Goal: Complete application form

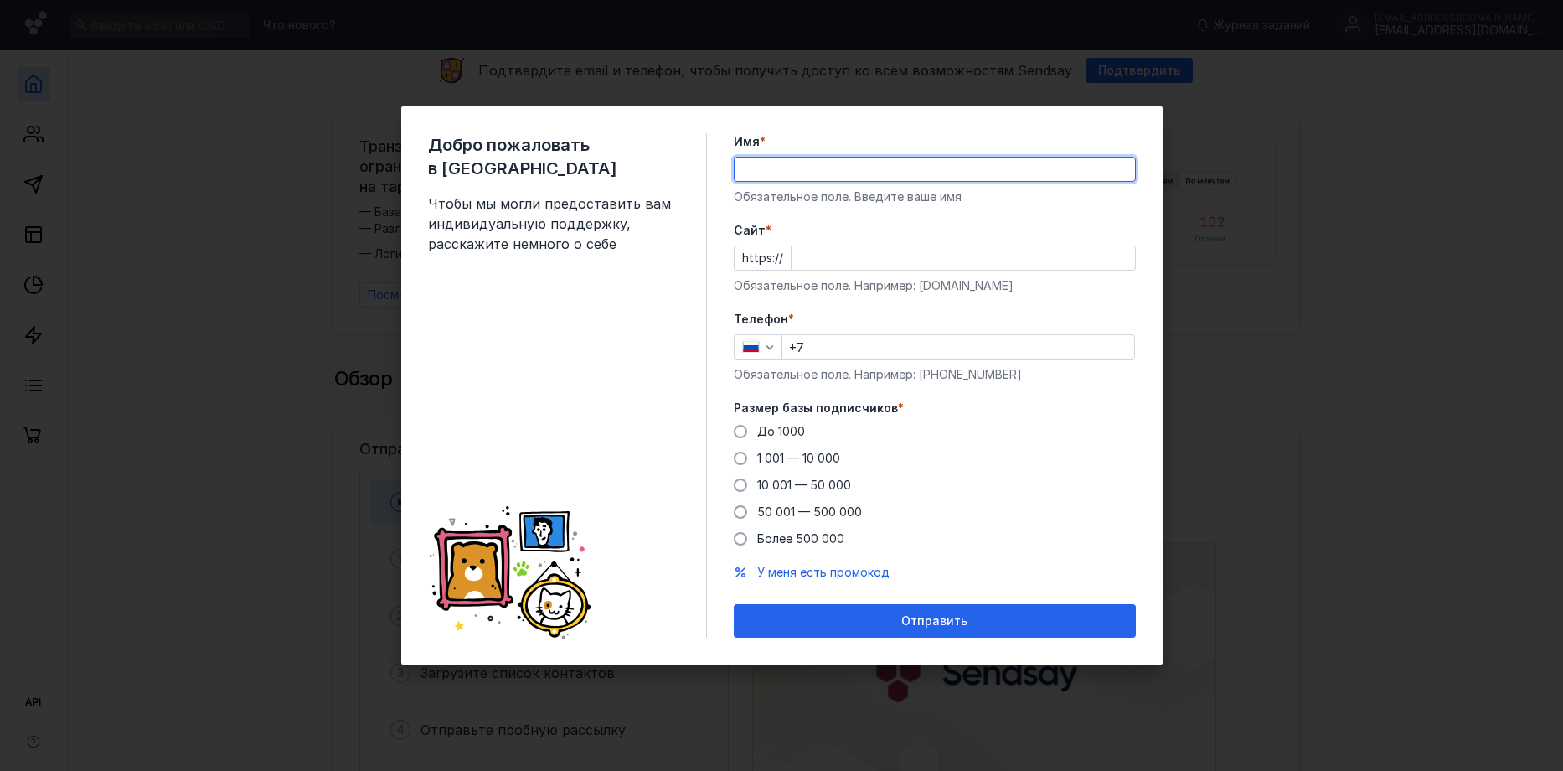
type input "d"
type input "Проект «Наука в регионы»"
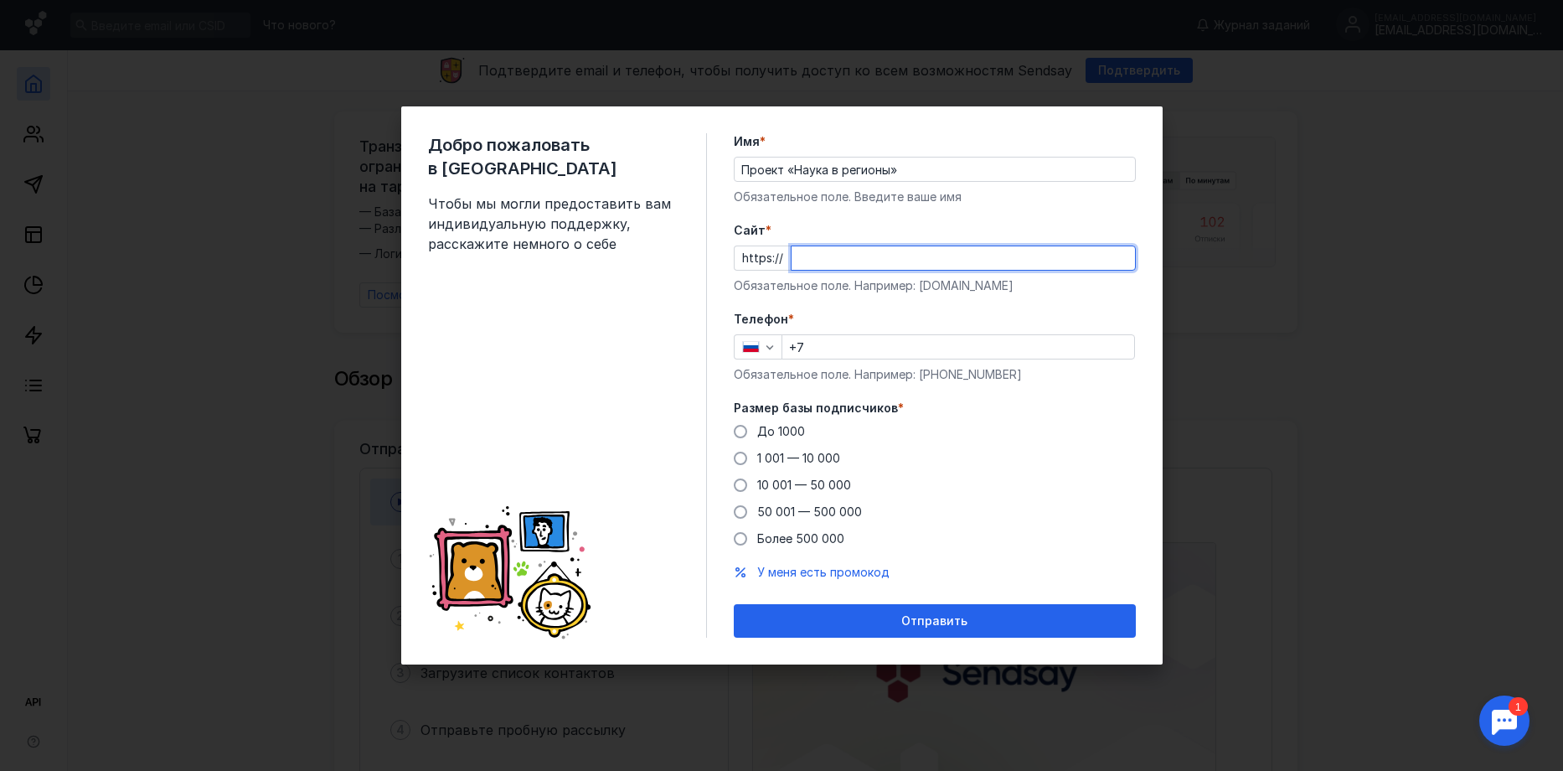
click at [816, 266] on input "Cайт *" at bounding box center [962, 257] width 343 height 23
type input "s"
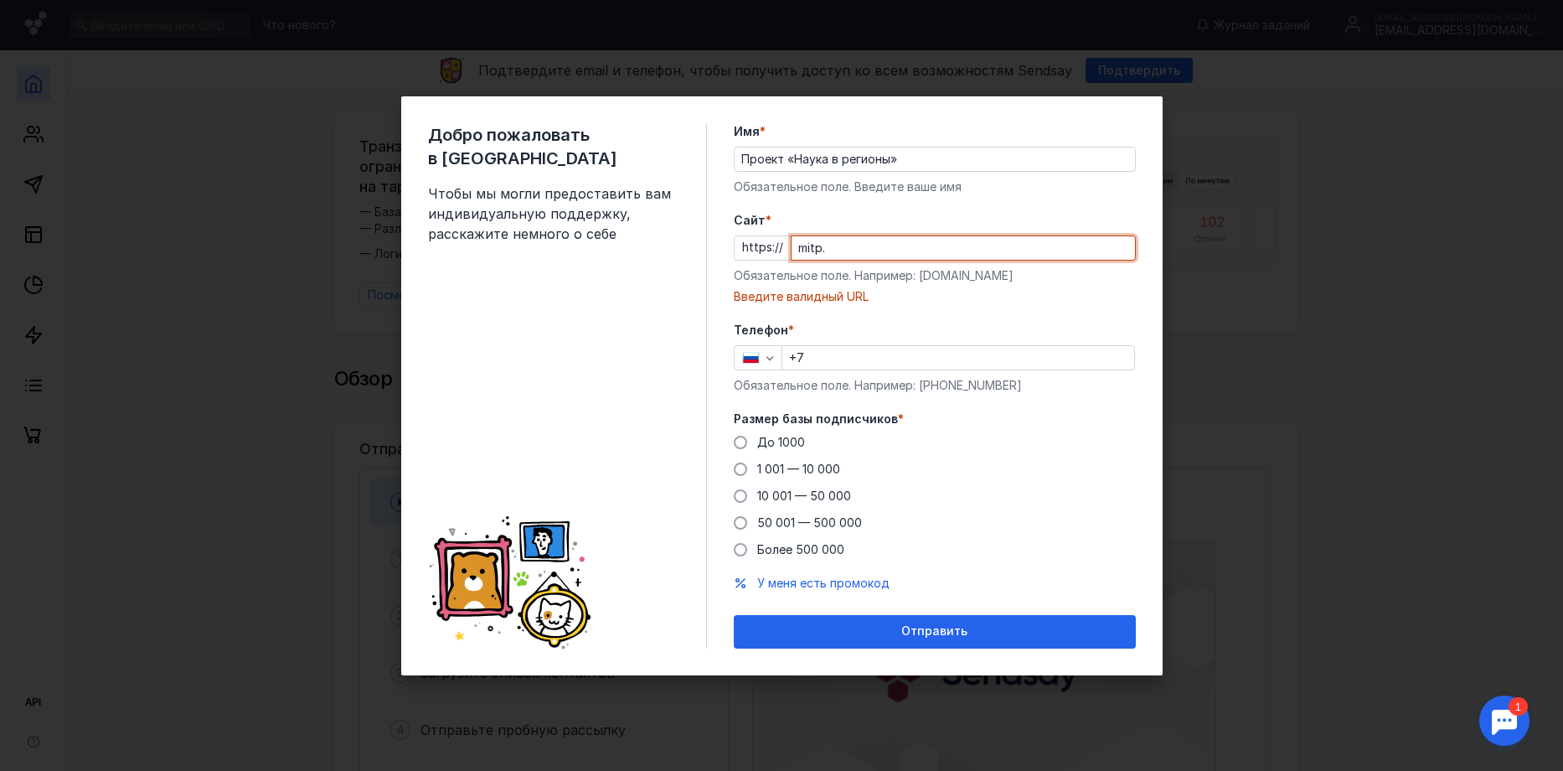
paste input "[URL][DOMAIN_NAME]"
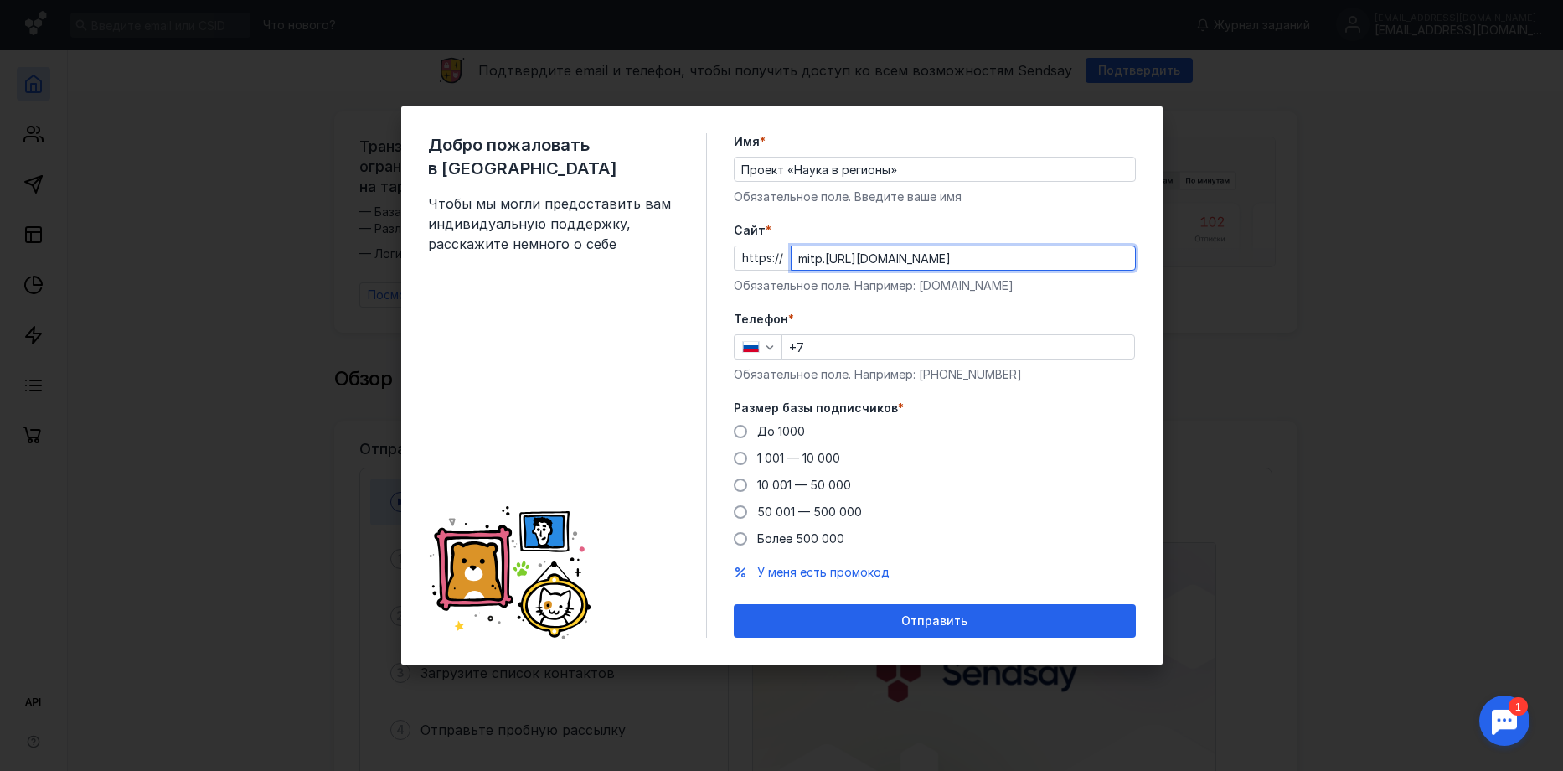
paste input "text"
type input "[DOMAIN_NAME][URL]"
click at [816, 349] on input "+7" at bounding box center [958, 346] width 352 height 23
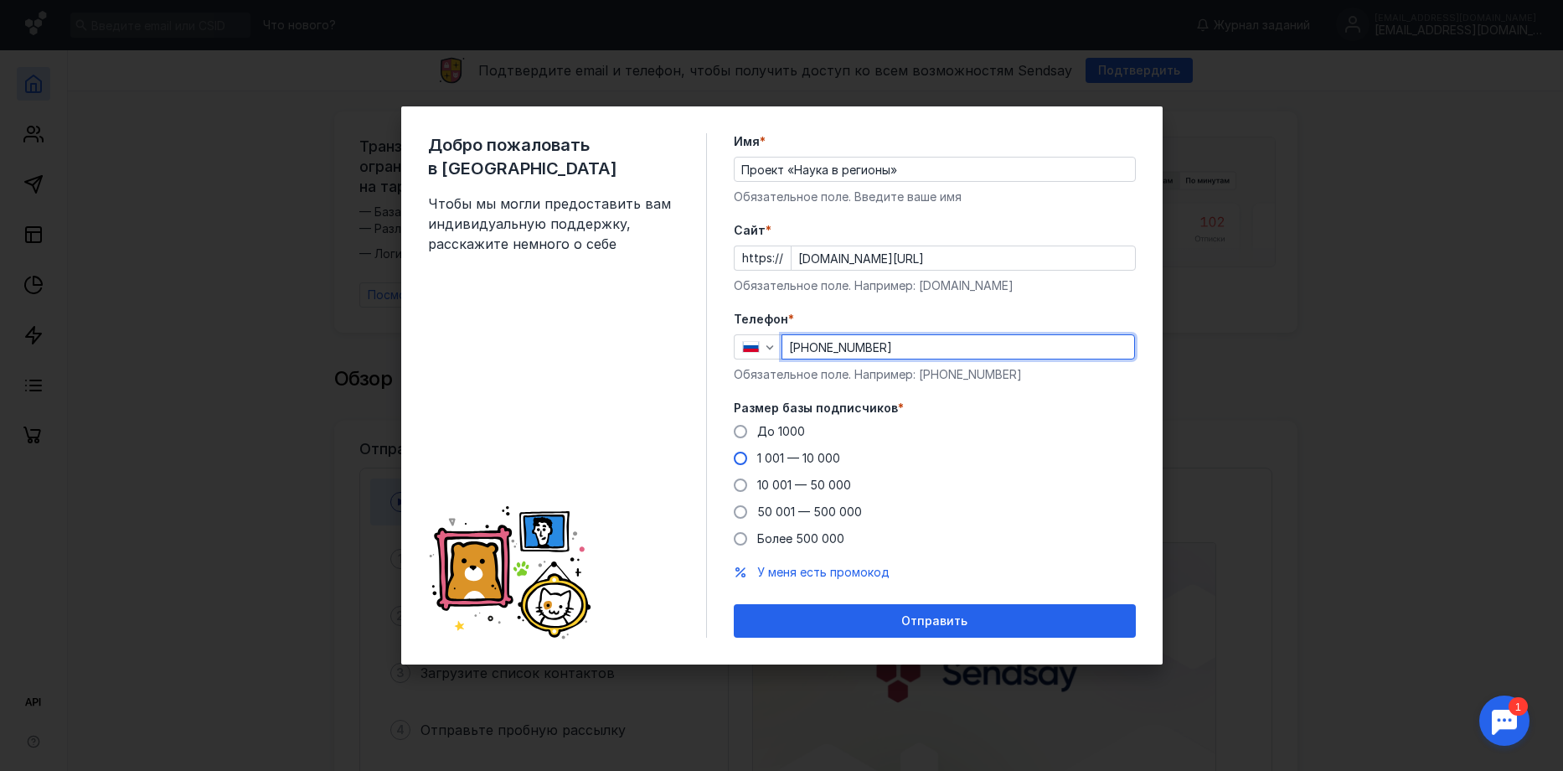
type input "[PHONE_NUMBER]"
click at [826, 460] on span "1 001 — 10 000" at bounding box center [798, 458] width 83 height 14
click at [0, 0] on input "1 001 — 10 000" at bounding box center [0, 0] width 0 height 0
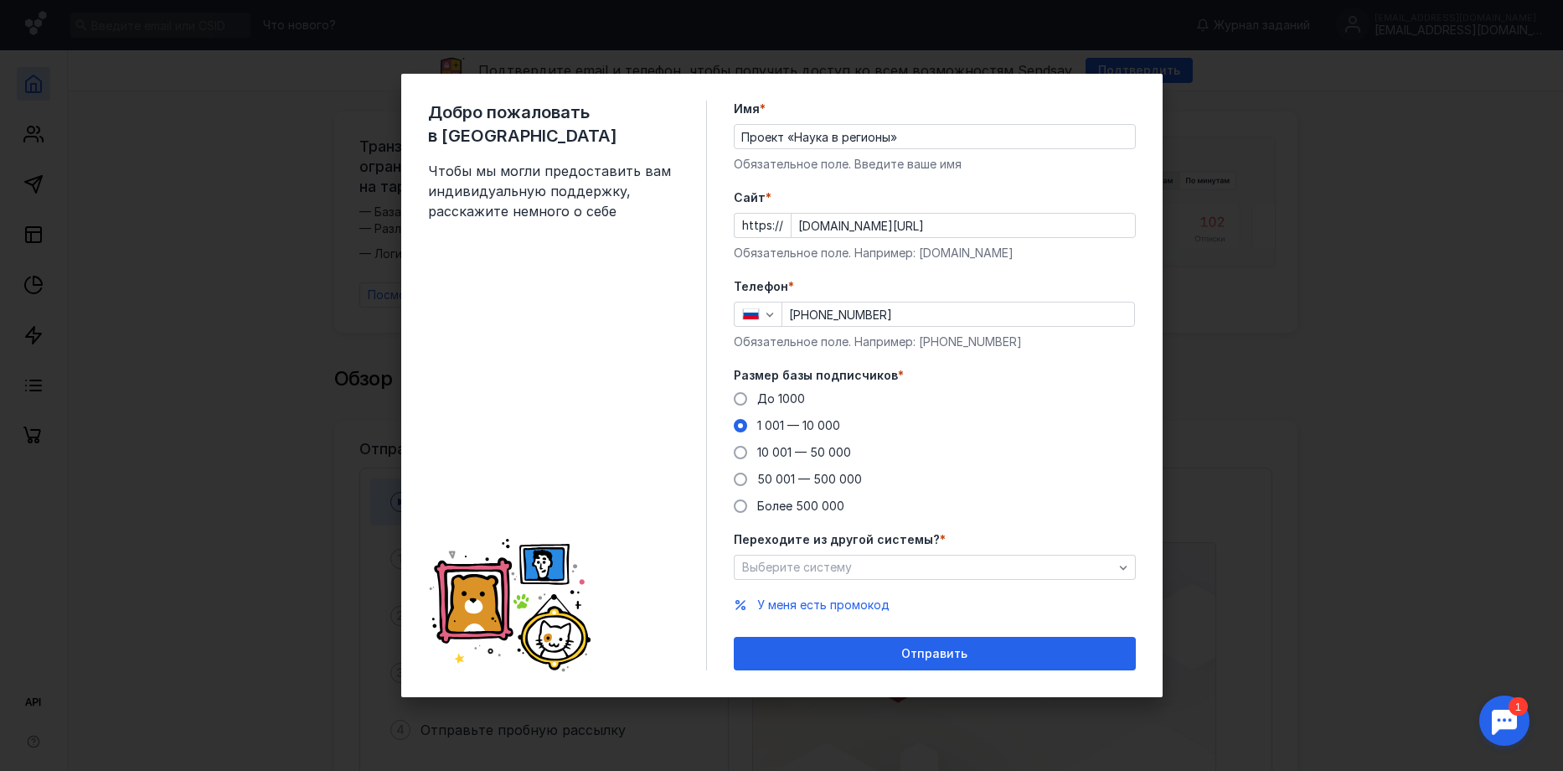
click at [843, 647] on div "Отправить" at bounding box center [934, 654] width 385 height 14
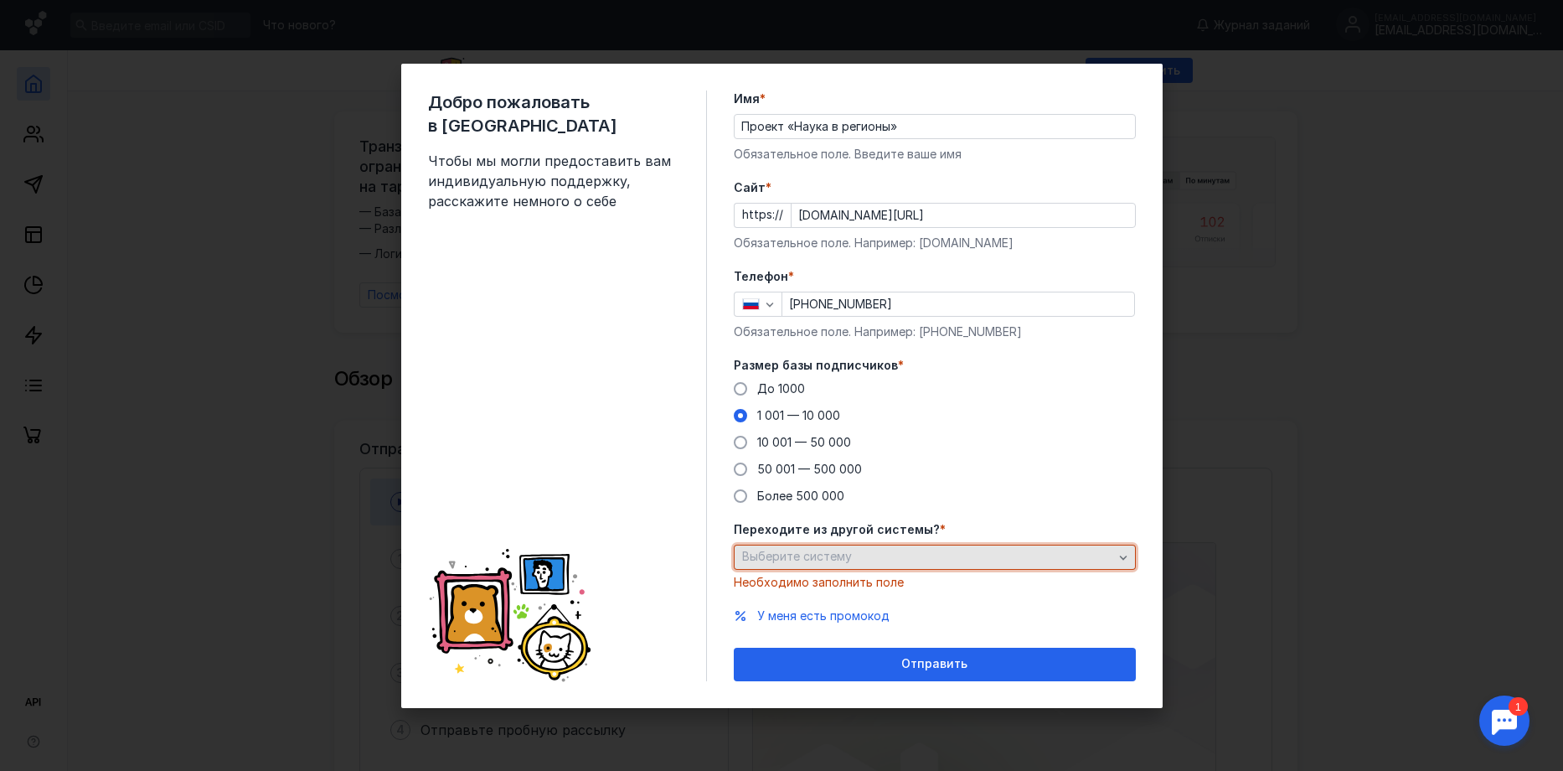
click at [835, 554] on span "Выберите систему" at bounding box center [797, 556] width 110 height 14
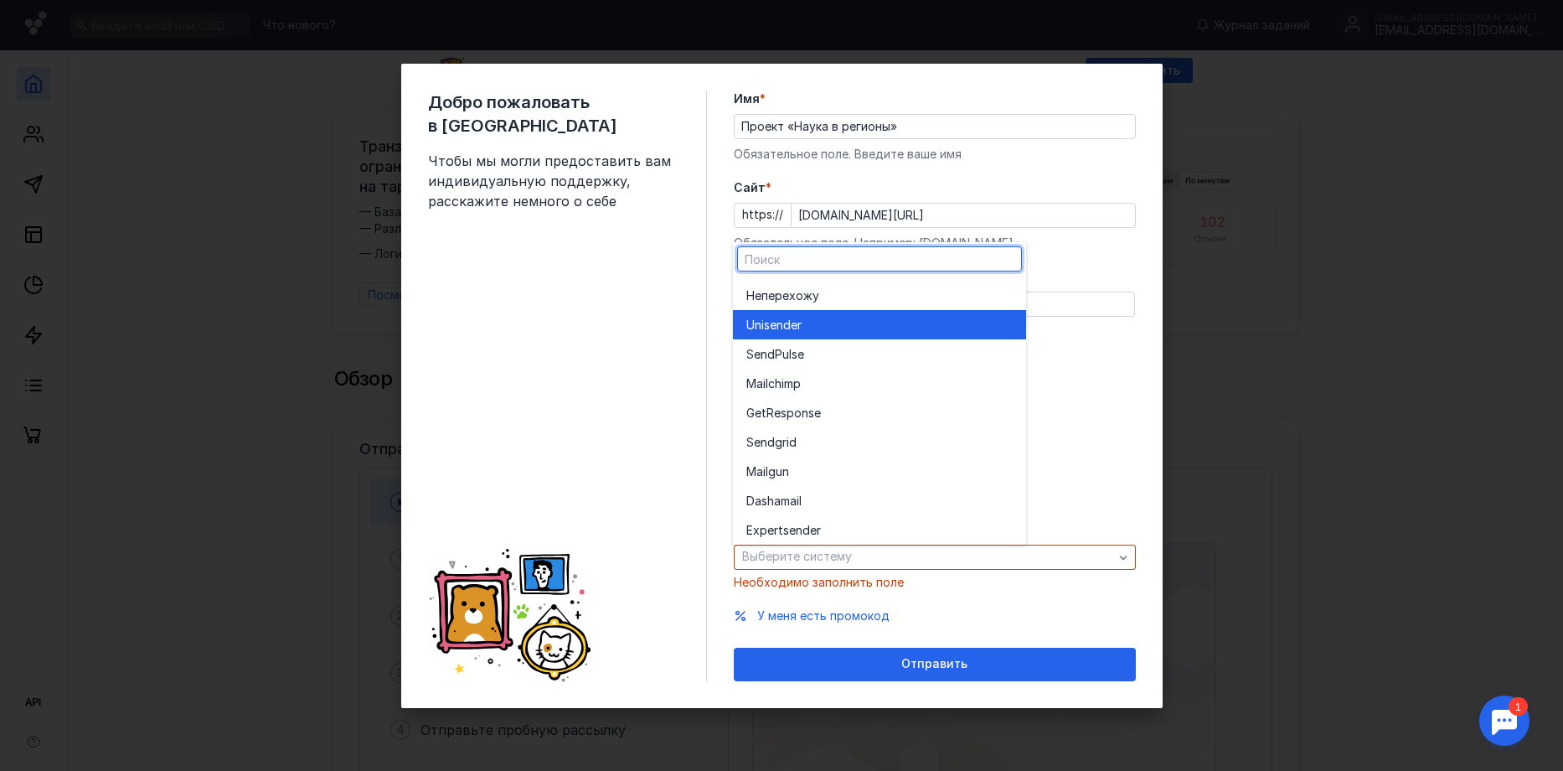
click at [828, 300] on div "Не перехожу" at bounding box center [879, 295] width 266 height 17
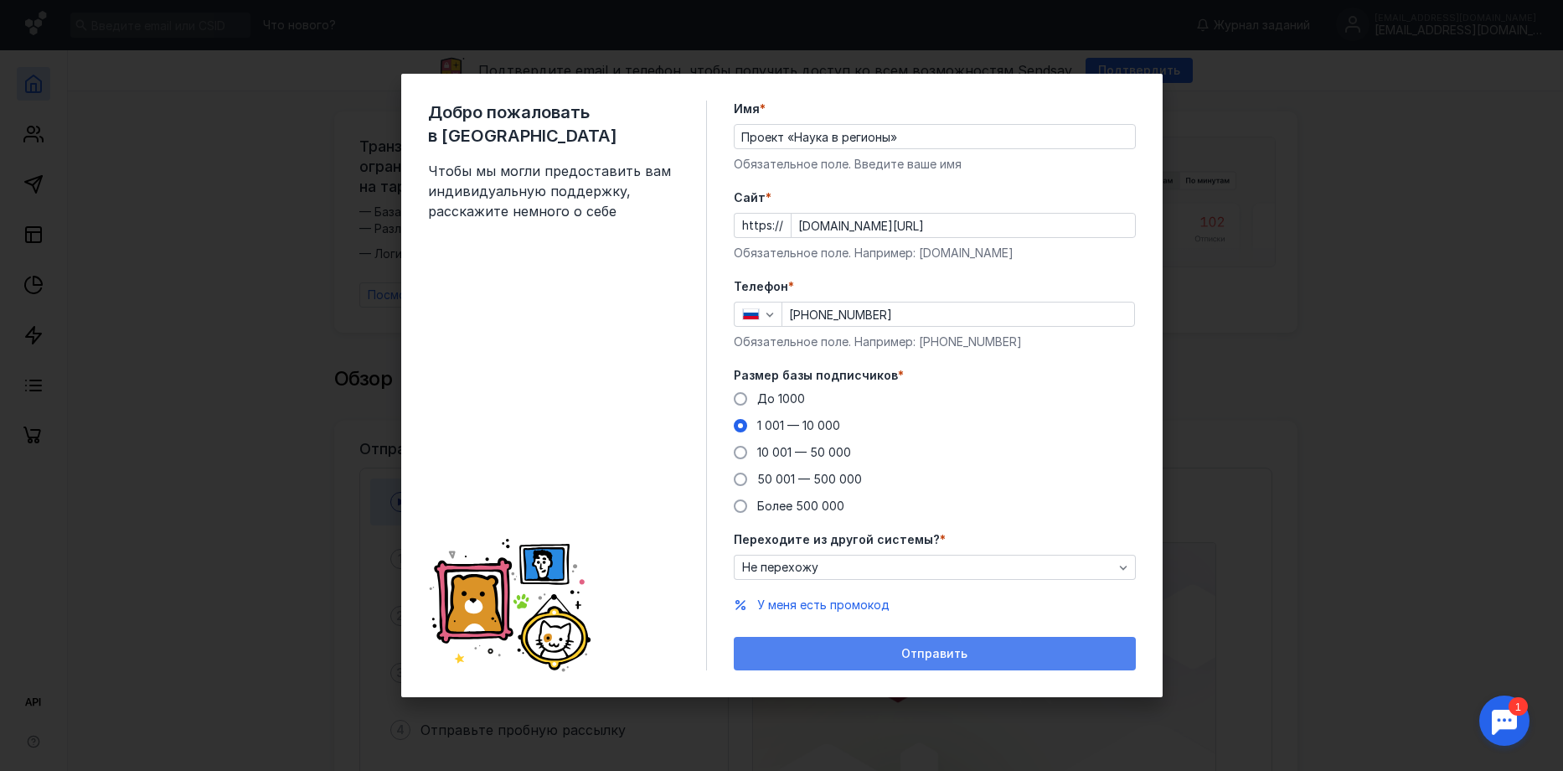
click at [879, 661] on div "Отправить" at bounding box center [935, 654] width 402 height 34
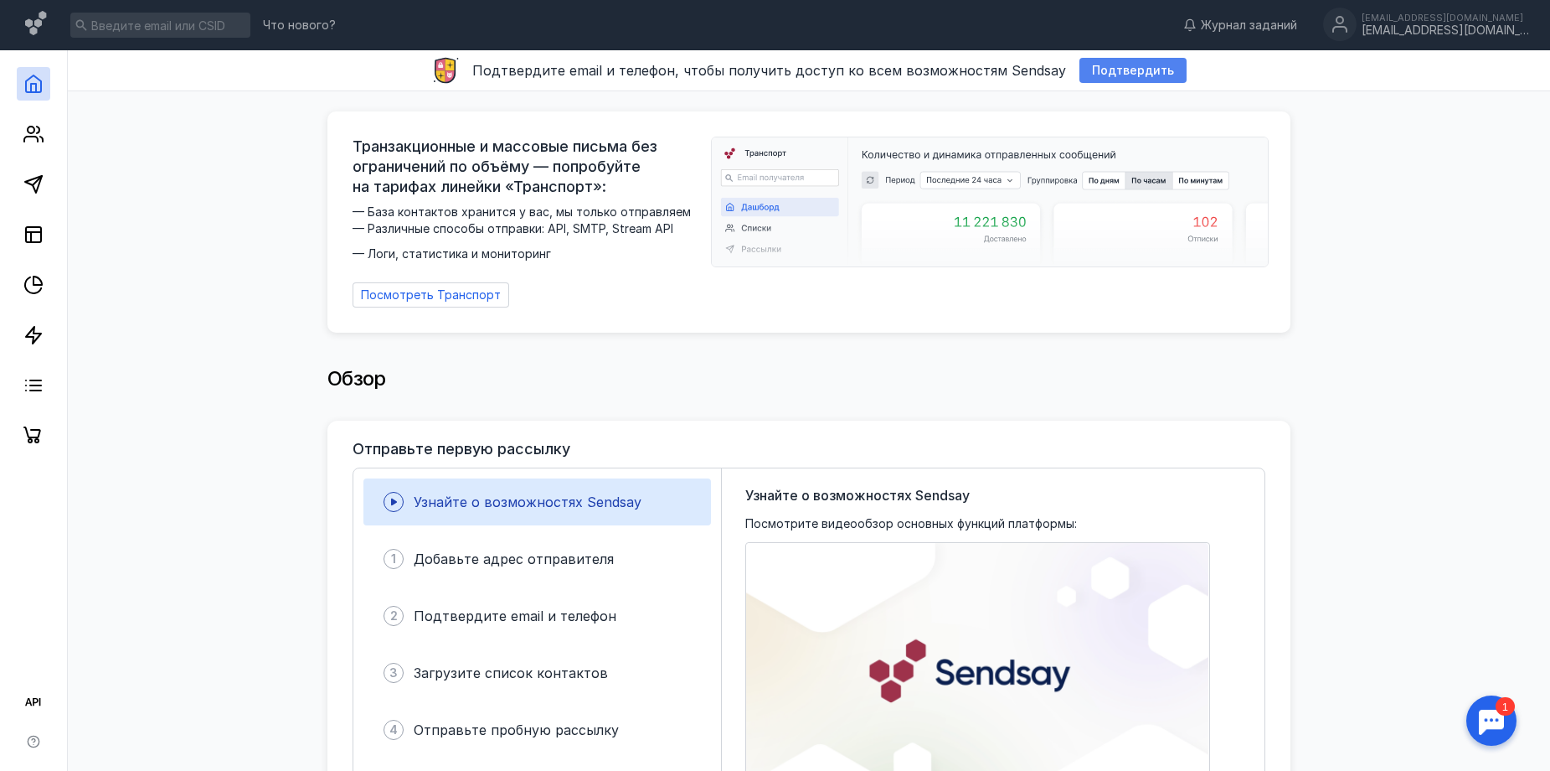
click at [1096, 71] on span "Подтвердить" at bounding box center [1133, 71] width 82 height 14
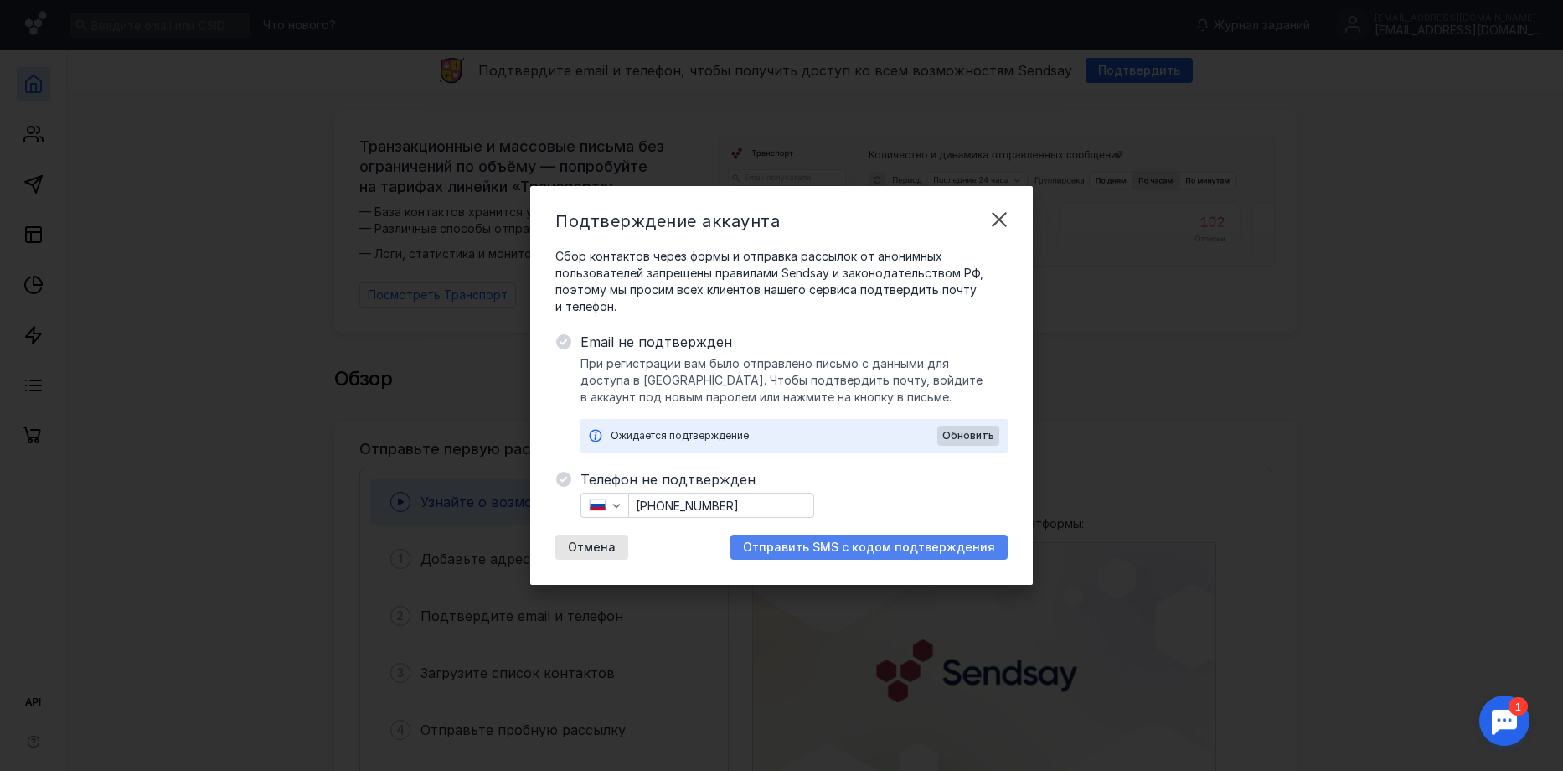
click at [834, 544] on span "Отправить SMS с кодом подтверждения" at bounding box center [869, 547] width 252 height 14
